Goal: Task Accomplishment & Management: Use online tool/utility

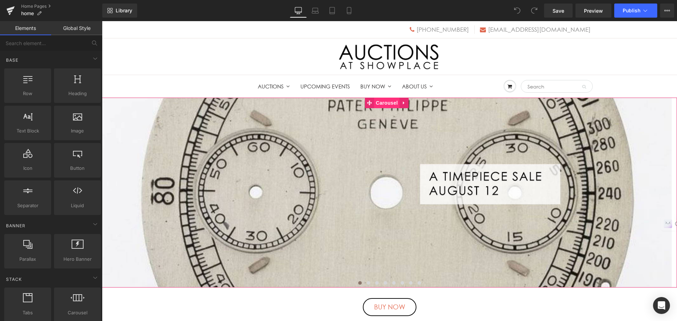
click at [387, 105] on span "Carousel" at bounding box center [386, 103] width 25 height 11
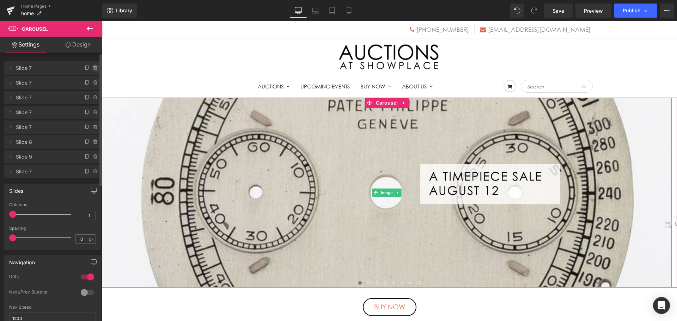
click at [93, 69] on icon at bounding box center [96, 68] width 6 height 6
click at [88, 68] on button "Delete" at bounding box center [88, 68] width 22 height 9
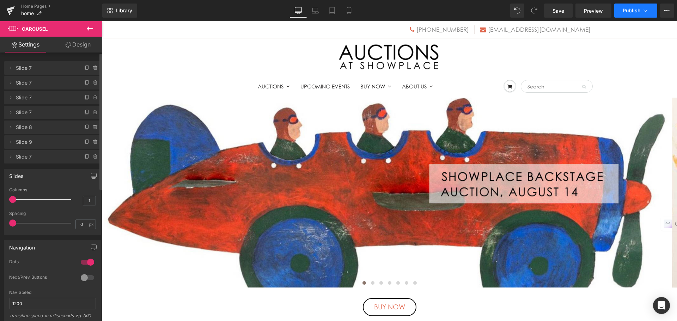
click at [621, 11] on button "Publish" at bounding box center [635, 11] width 43 height 14
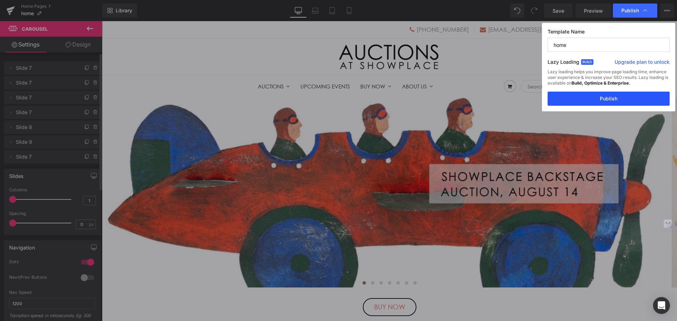
click at [617, 98] on button "Publish" at bounding box center [608, 99] width 122 height 14
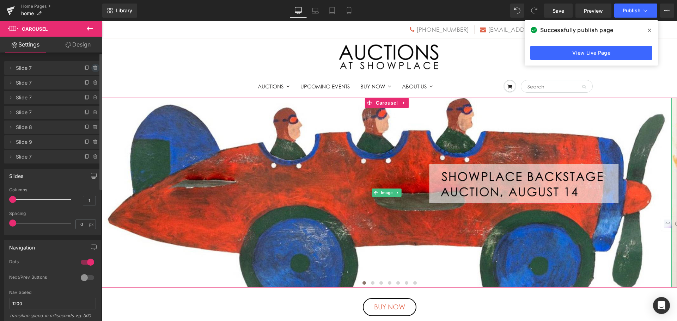
click at [93, 66] on icon at bounding box center [96, 68] width 6 height 6
click at [90, 68] on button "Delete" at bounding box center [88, 68] width 22 height 9
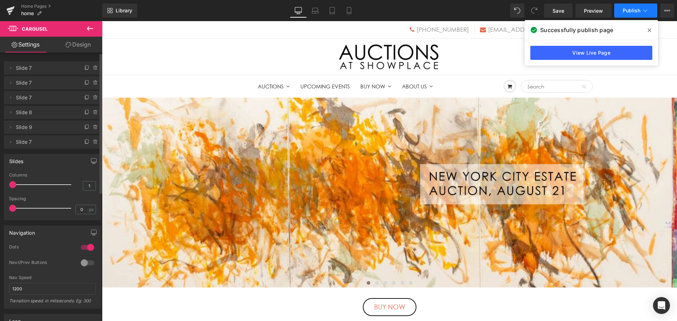
click at [626, 12] on span "Publish" at bounding box center [631, 11] width 18 height 6
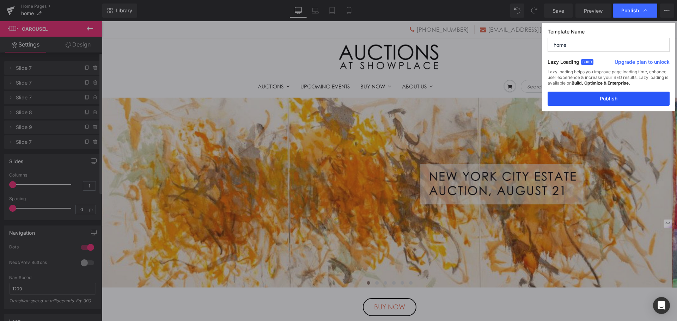
click at [617, 98] on button "Publish" at bounding box center [608, 99] width 122 height 14
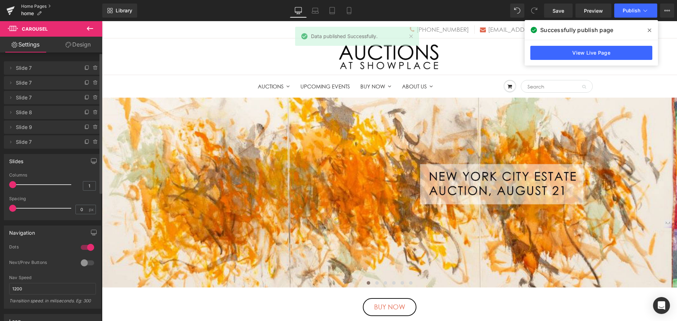
click at [39, 6] on link "Home Pages" at bounding box center [61, 7] width 81 height 6
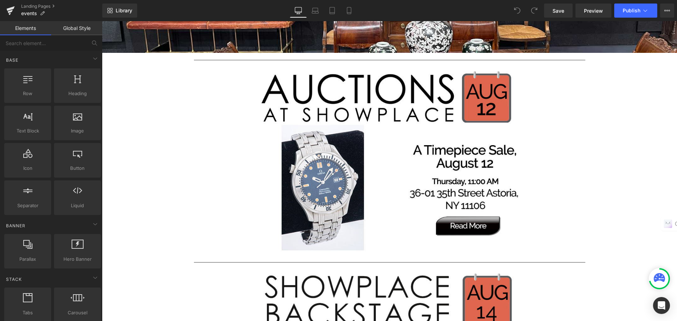
scroll to position [282, 0]
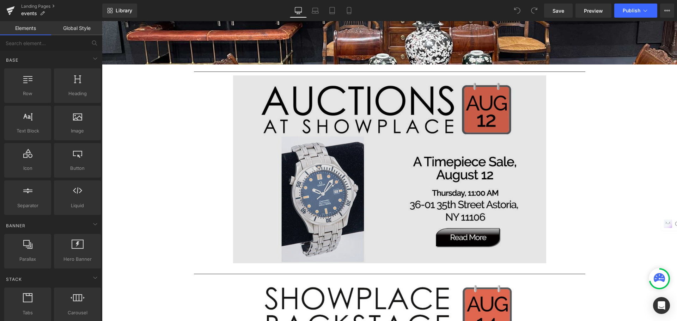
click at [292, 113] on img at bounding box center [389, 169] width 313 height 188
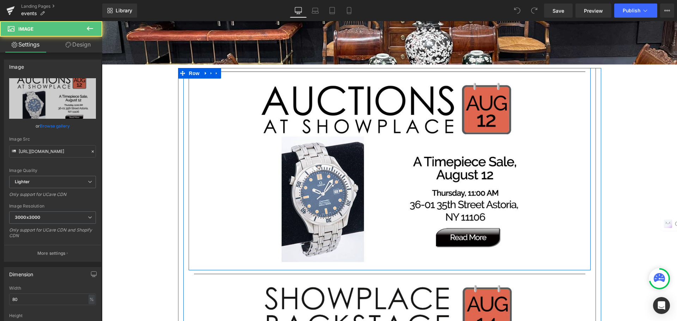
drag, startPoint x: 216, startPoint y: 73, endPoint x: 217, endPoint y: 78, distance: 4.8
click at [216, 73] on icon at bounding box center [216, 73] width 5 height 5
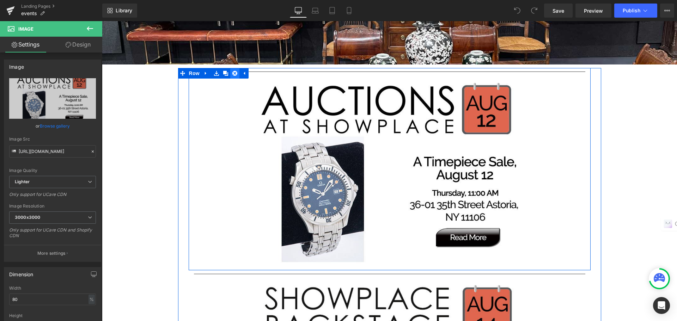
click at [233, 73] on icon at bounding box center [234, 73] width 5 height 5
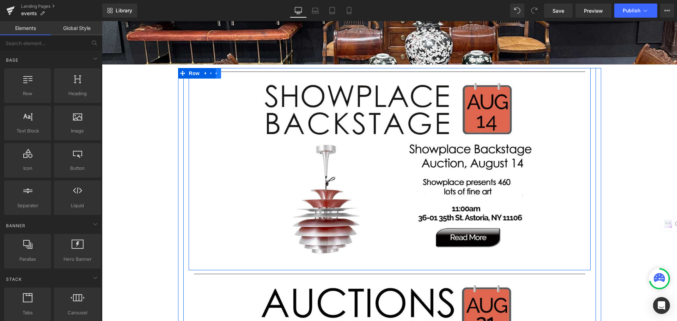
click at [215, 73] on icon at bounding box center [216, 73] width 5 height 5
click at [232, 74] on icon at bounding box center [234, 73] width 5 height 5
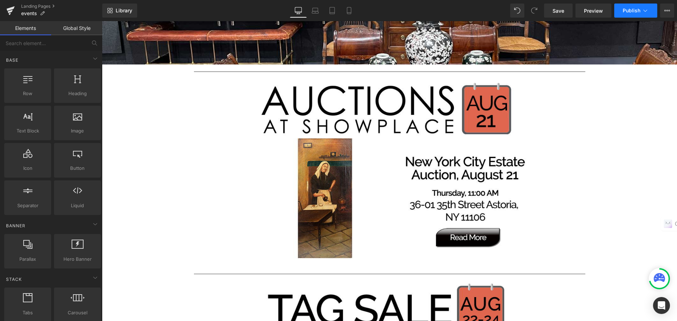
click at [623, 16] on button "Publish" at bounding box center [635, 11] width 43 height 14
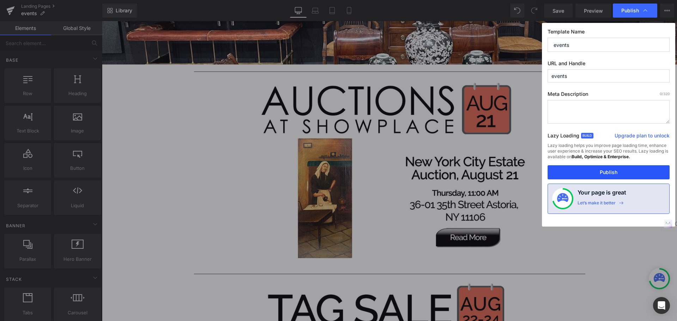
click at [620, 166] on button "Publish" at bounding box center [608, 172] width 122 height 14
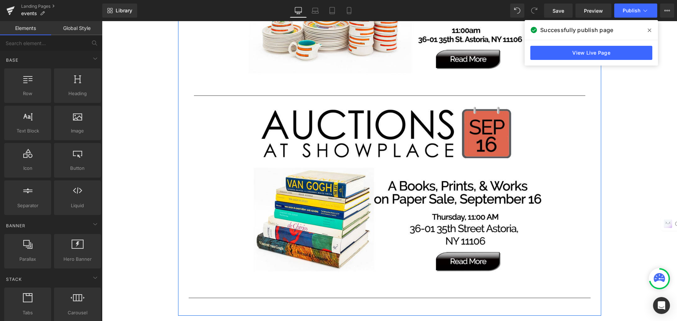
scroll to position [1269, 0]
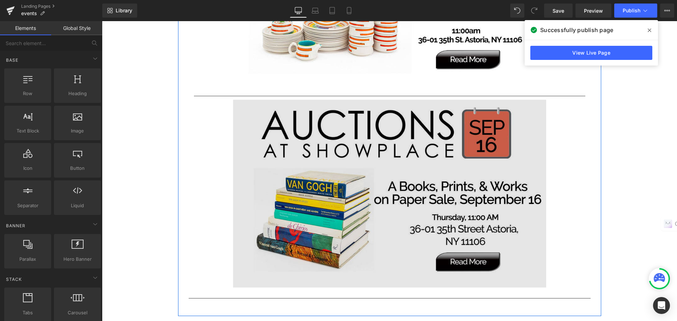
click at [410, 155] on img at bounding box center [389, 194] width 313 height 188
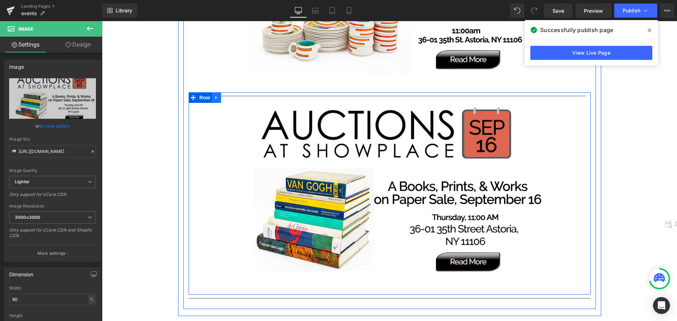
click at [215, 98] on icon at bounding box center [215, 97] width 1 height 3
click at [223, 99] on icon at bounding box center [225, 97] width 5 height 5
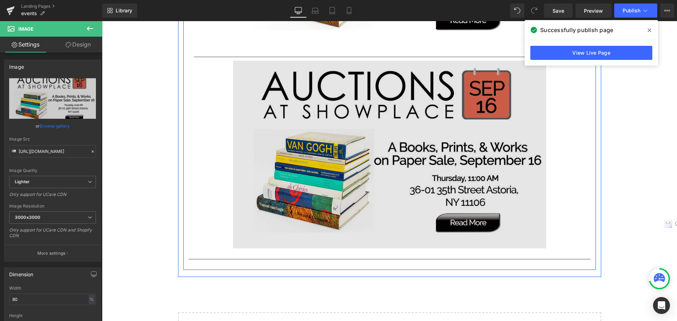
scroll to position [1514, 0]
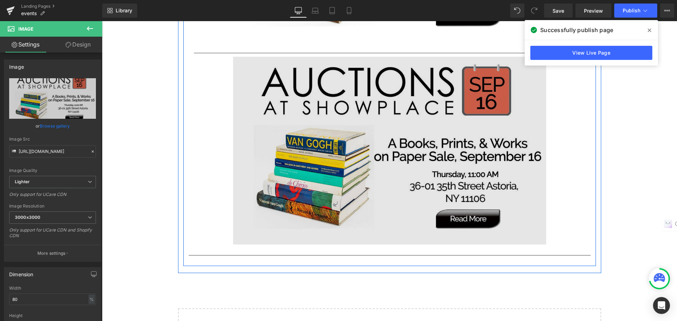
click at [330, 149] on img at bounding box center [389, 151] width 313 height 188
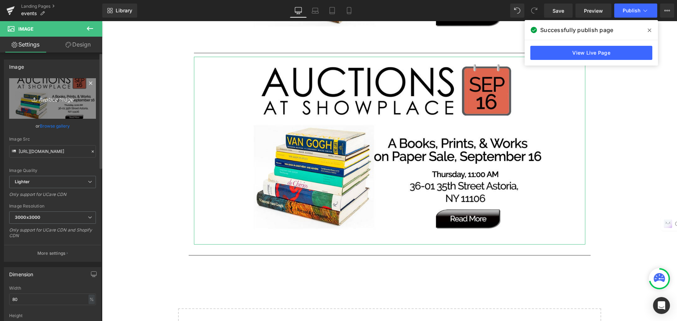
click at [71, 95] on icon "Replace Image" at bounding box center [52, 98] width 56 height 9
type input "C:\fakepath\sep18e.jpg"
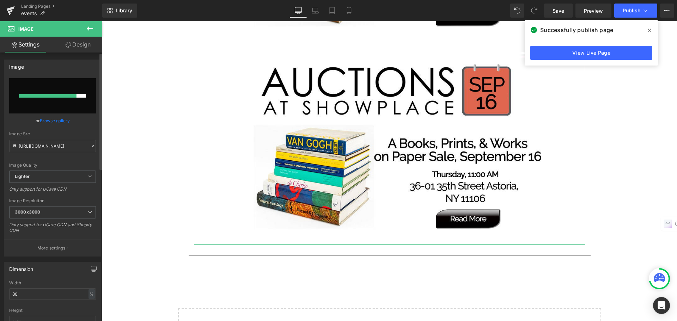
click at [64, 120] on link "Browse gallery" at bounding box center [55, 121] width 30 height 12
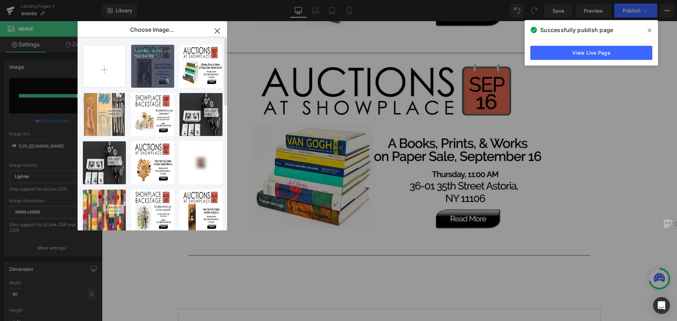
click at [143, 72] on div "sep18e...p18e.jpg 103.94 KB" at bounding box center [152, 66] width 43 height 43
type input "[URL][DOMAIN_NAME]"
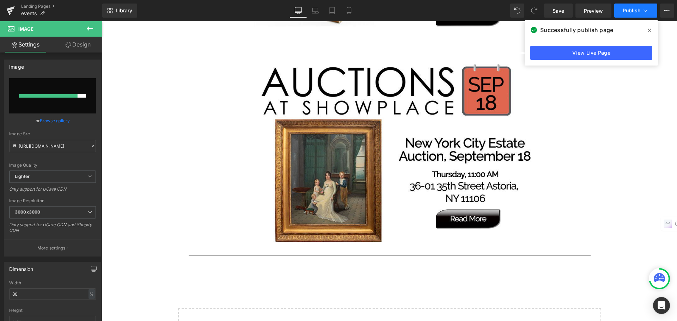
click at [626, 10] on span "Publish" at bounding box center [631, 11] width 18 height 6
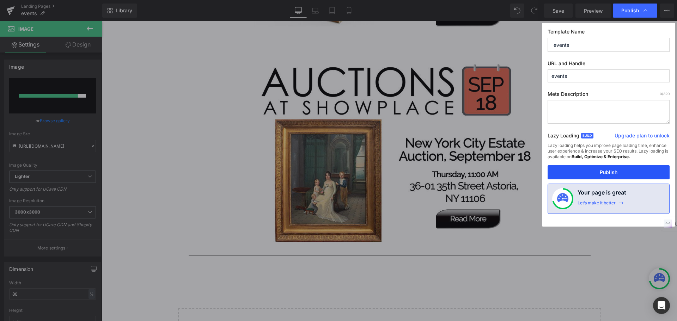
click at [611, 170] on button "Publish" at bounding box center [608, 172] width 122 height 14
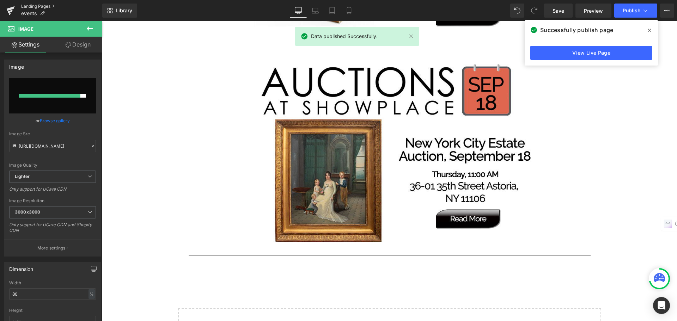
click at [47, 8] on link "Landing Pages" at bounding box center [61, 7] width 81 height 6
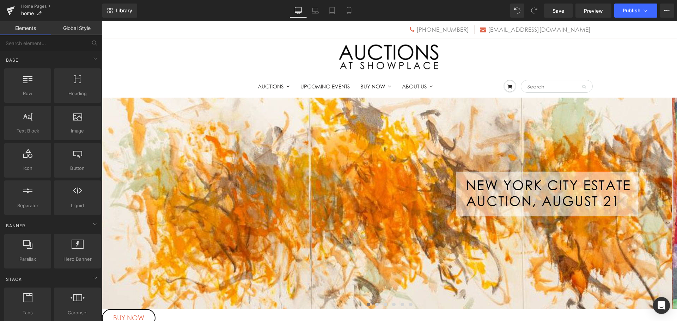
click at [102, 21] on span "Carousel" at bounding box center [102, 21] width 0 height 0
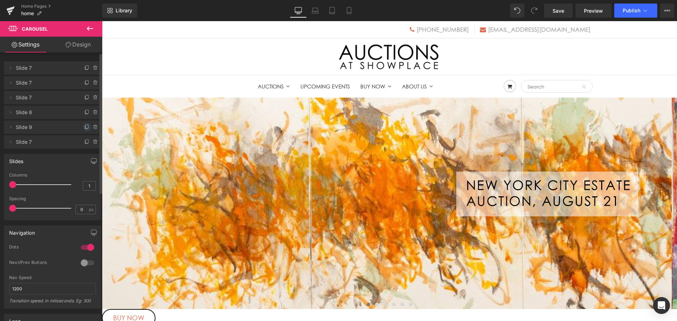
click at [84, 128] on icon at bounding box center [87, 127] width 6 height 6
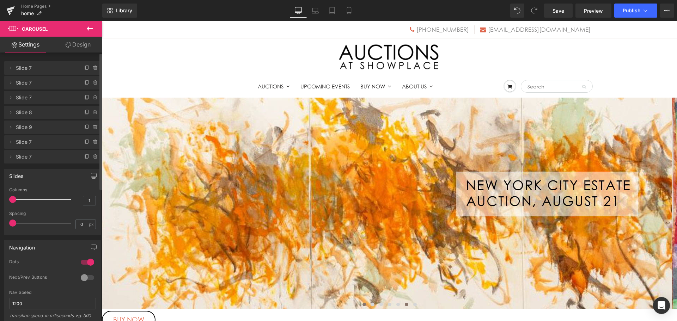
click at [402, 301] on button at bounding box center [406, 304] width 8 height 7
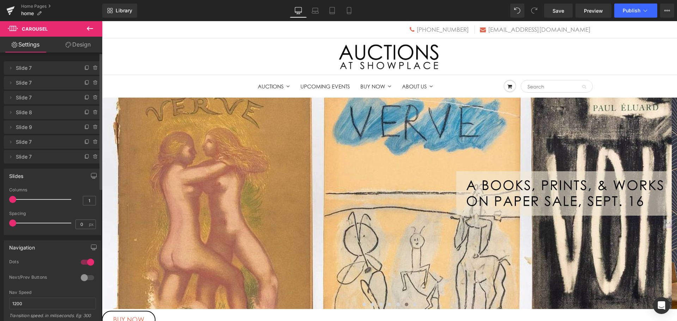
click at [414, 191] on img at bounding box center [419, 203] width 634 height 211
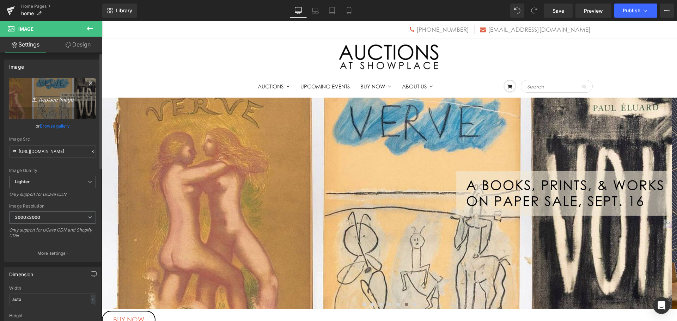
click at [61, 107] on link "Replace Image" at bounding box center [52, 98] width 87 height 41
type input "C:\fakepath\sep18s.jpg"
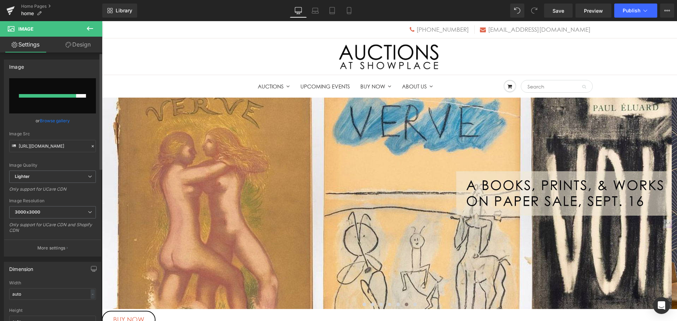
click at [48, 121] on link "Browse gallery" at bounding box center [55, 121] width 30 height 12
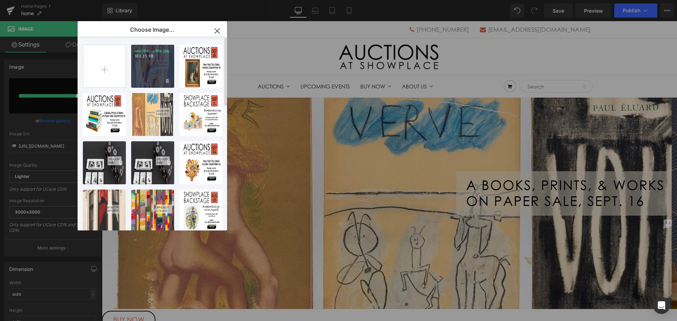
click at [142, 68] on div "sep18s...p18s.jpg 183.25 KB" at bounding box center [152, 66] width 43 height 43
type input "https://ucarecdn.com/14f8ac1f-9707-4eba-b7c6-e1e2556cbd22/-/format/auto/-/previ…"
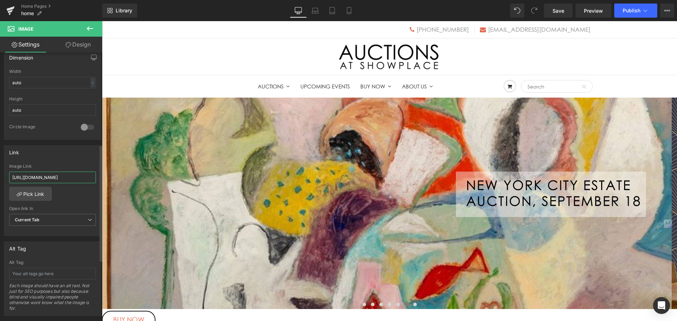
scroll to position [0, 124]
drag, startPoint x: 11, startPoint y: 179, endPoint x: 93, endPoint y: 181, distance: 82.5
click at [93, 181] on div "[URL][DOMAIN_NAME] Image Link [URL][DOMAIN_NAME] Pick Link Current Tab New Tab …" at bounding box center [52, 200] width 97 height 72
paste input "RCWSR/new-york-city-estate-auction-september-18"
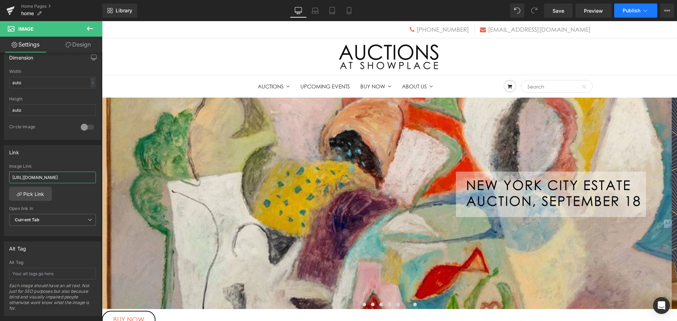
type input "[URL][DOMAIN_NAME]"
click at [628, 16] on button "Publish" at bounding box center [635, 11] width 43 height 14
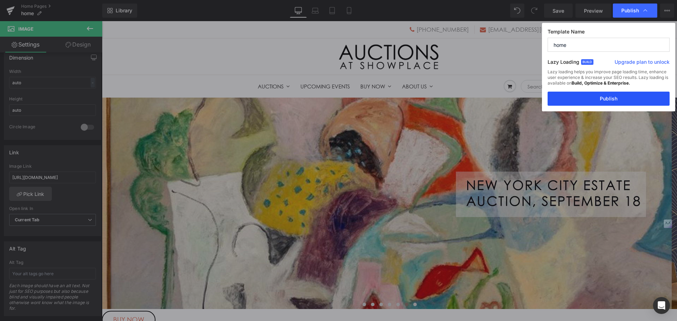
click at [611, 97] on button "Publish" at bounding box center [608, 99] width 122 height 14
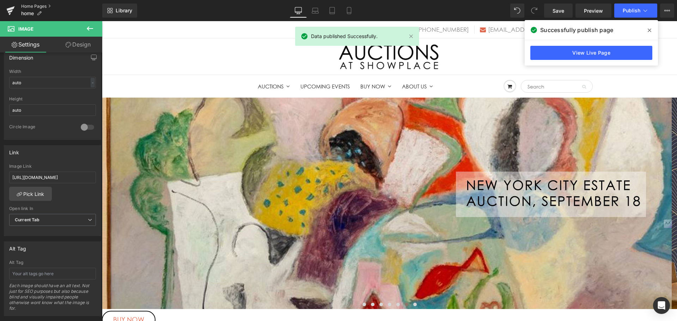
click at [49, 9] on link "Home Pages" at bounding box center [61, 7] width 81 height 6
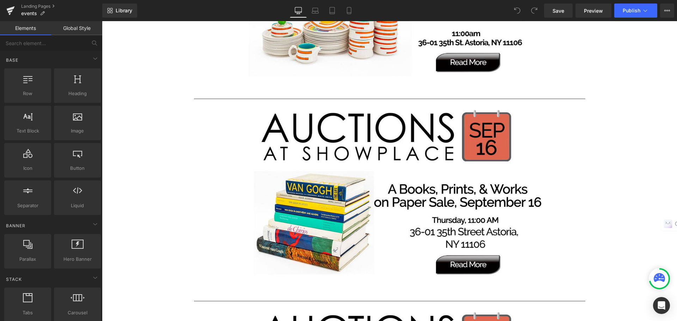
scroll to position [1304, 0]
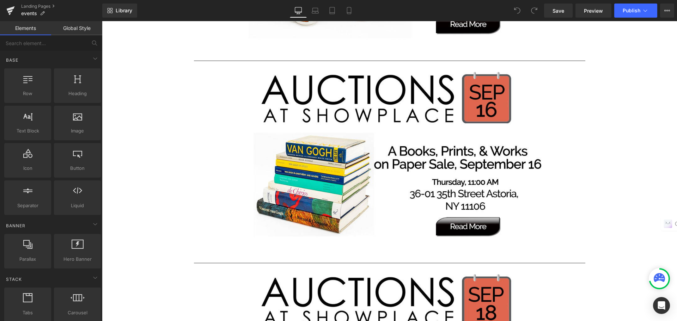
click at [435, 196] on img at bounding box center [389, 158] width 313 height 188
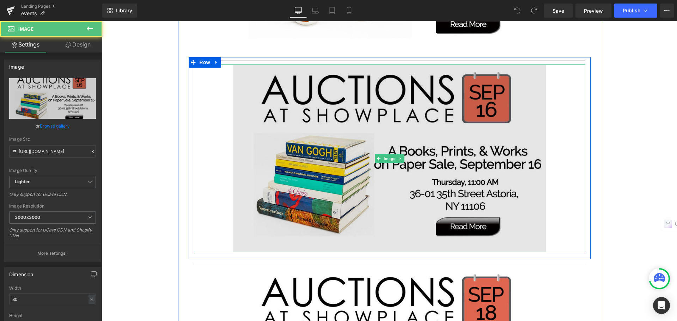
scroll to position [1410, 0]
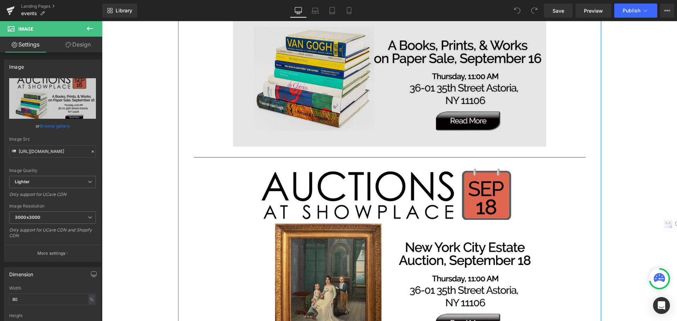
click at [434, 196] on img at bounding box center [389, 255] width 313 height 188
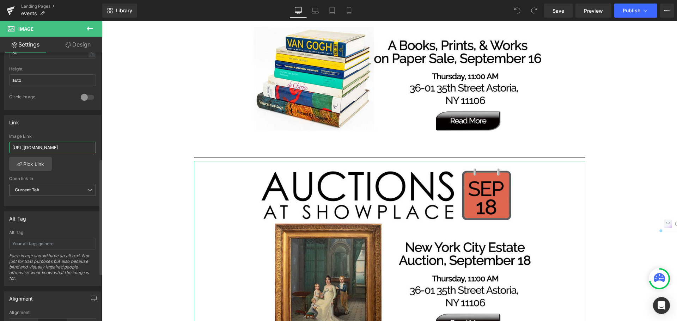
scroll to position [0, 124]
drag, startPoint x: 13, startPoint y: 146, endPoint x: 97, endPoint y: 154, distance: 83.9
click at [97, 154] on div "[URL][DOMAIN_NAME] Image Link [URL][DOMAIN_NAME] Pick Link Current Tab New Tab …" at bounding box center [52, 170] width 97 height 72
paste input "RCWSR/new-york-city-estate-auction-september-18"
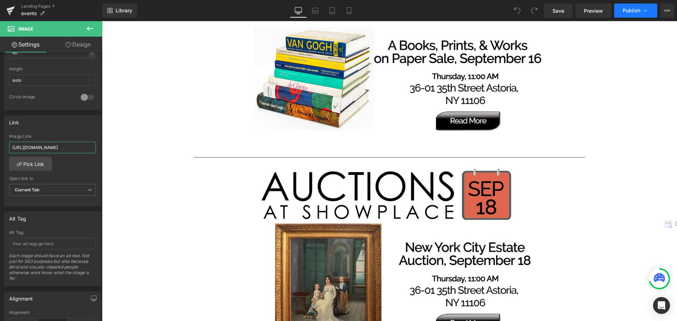
type input "[URL][DOMAIN_NAME]"
click at [630, 10] on span "Publish" at bounding box center [631, 11] width 18 height 6
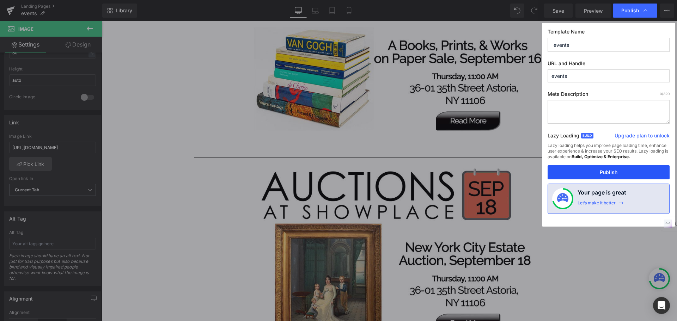
click at [617, 167] on button "Publish" at bounding box center [608, 172] width 122 height 14
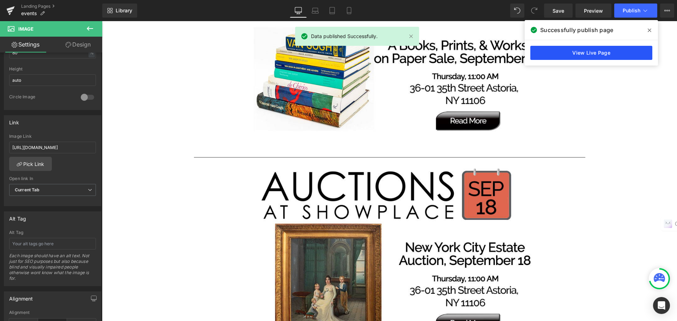
click at [584, 53] on link "View Live Page" at bounding box center [591, 53] width 122 height 14
